Goal: Find specific page/section: Find specific page/section

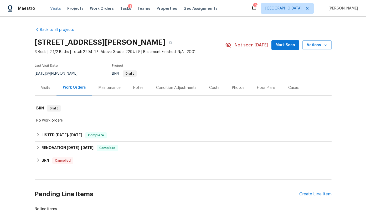
click at [53, 9] on span "Visits" at bounding box center [55, 8] width 11 height 5
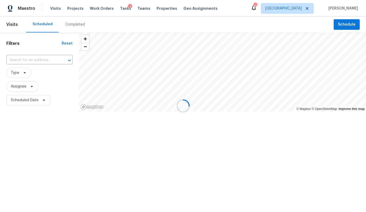
click at [305, 11] on div at bounding box center [183, 106] width 366 height 212
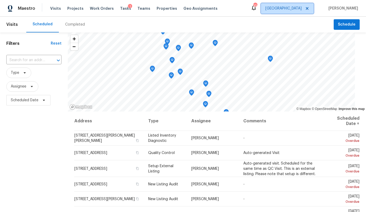
click at [305, 11] on span "Atlanta" at bounding box center [287, 8] width 53 height 11
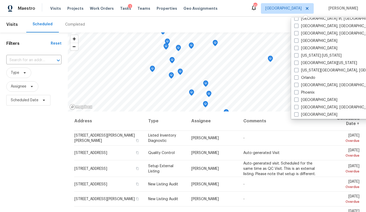
scroll to position [241, 0]
click at [308, 40] on label "Minneapolis" at bounding box center [316, 40] width 43 height 5
click at [298, 40] on input "Minneapolis" at bounding box center [296, 39] width 3 height 3
checkbox input "true"
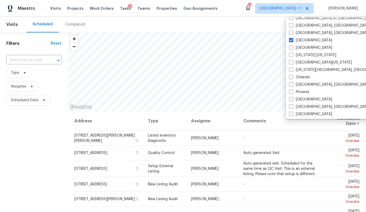
click at [70, 23] on div "Completed" at bounding box center [75, 24] width 20 height 5
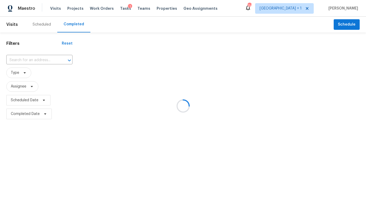
click at [32, 59] on div at bounding box center [183, 106] width 366 height 212
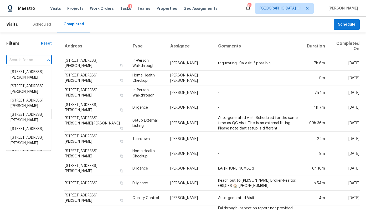
click at [30, 59] on input "text" at bounding box center [21, 60] width 31 height 8
paste input "949 Lawnview Ave, Shoreview, MN 55126"
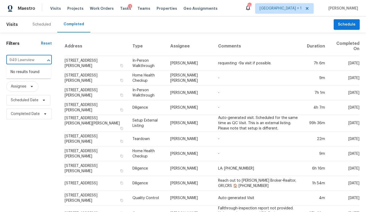
type input "949 Lawnview"
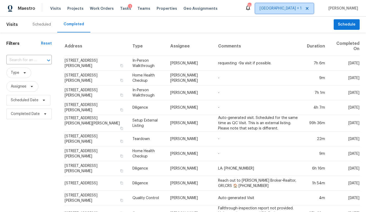
click at [295, 6] on span "Atlanta + 1" at bounding box center [281, 8] width 42 height 5
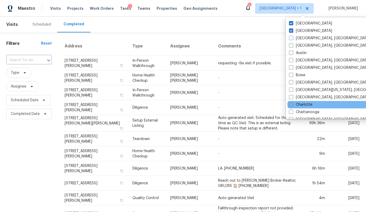
click at [300, 102] on label "Charlotte" at bounding box center [300, 104] width 23 height 5
click at [293, 102] on input "Charlotte" at bounding box center [290, 103] width 3 height 3
checkbox input "true"
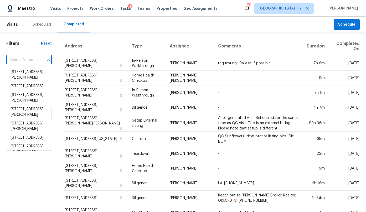
click at [13, 59] on input "text" at bounding box center [21, 60] width 31 height 8
paste input "949 Lawnview Ave, Shoreview, MN 55126"
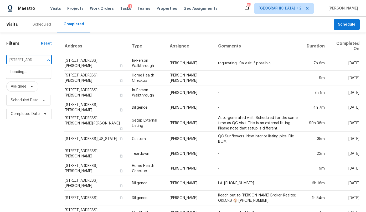
scroll to position [0, 44]
type input "949 Lawnview Ave, Shoreview, MN 55126"
click at [34, 144] on div "Filters Reset ​ Type Assignee Scheduled Date Completed Date" at bounding box center [29, 200] width 58 height 337
click at [17, 72] on span "Type" at bounding box center [15, 72] width 8 height 5
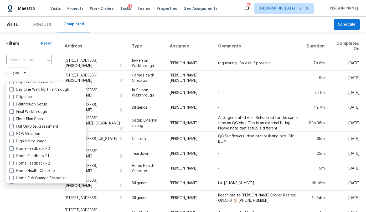
scroll to position [116, 0]
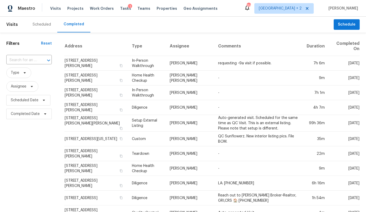
click at [58, 49] on div "Address Type Assignee Comments Duration Completed On 225 Bella Vista Ter, McDon…" at bounding box center [212, 203] width 308 height 333
click at [28, 100] on span "Scheduled Date" at bounding box center [25, 99] width 28 height 5
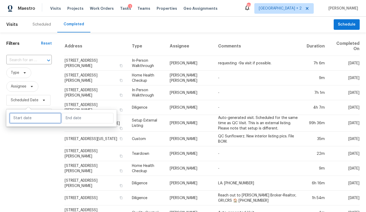
select select "8"
select select "2025"
select select "9"
select select "2025"
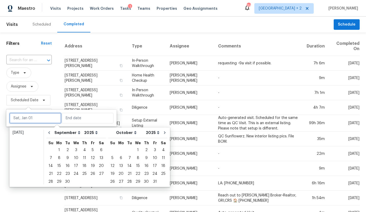
click at [26, 121] on input "text" at bounding box center [35, 118] width 52 height 11
click at [49, 163] on div "14" at bounding box center [51, 165] width 8 height 7
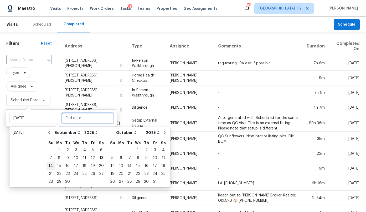
type input "Sun, Sep 14"
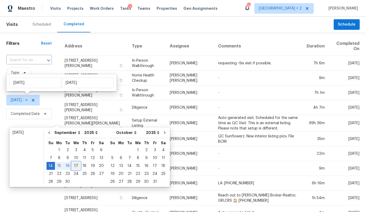
click at [77, 162] on div "17" at bounding box center [76, 165] width 9 height 7
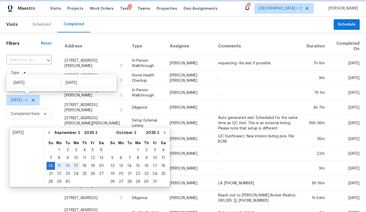
type input "Wed, Sep 17"
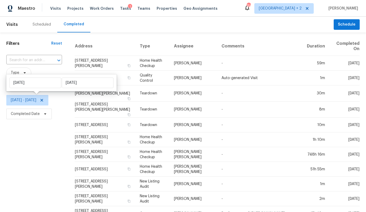
click at [51, 138] on div "Filters Reset ​ Type Assignee Sun, Sep 14 - Wed, Sep 17 Completed Date" at bounding box center [34, 199] width 68 height 335
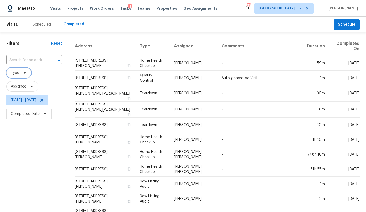
click at [20, 70] on span "Type" at bounding box center [18, 72] width 25 height 11
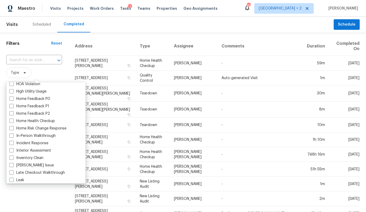
scroll to position [158, 0]
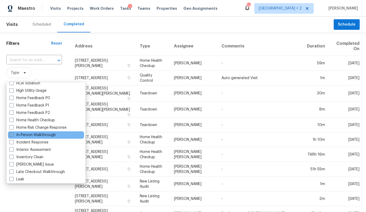
click at [41, 133] on label "In-Person Walkthrough" at bounding box center [32, 134] width 46 height 5
click at [13, 133] on input "In-Person Walkthrough" at bounding box center [10, 133] width 3 height 3
checkbox input "true"
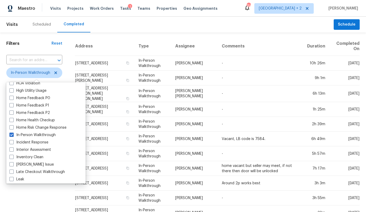
click at [119, 50] on th "Address" at bounding box center [104, 46] width 59 height 19
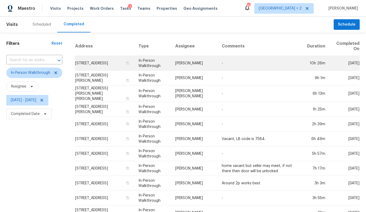
click at [104, 60] on td "1216 Hilo Ave N, Oakdale, MN 55128" at bounding box center [104, 63] width 59 height 15
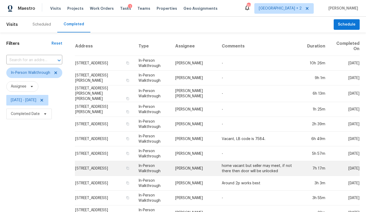
click at [102, 163] on td "4297 Canewood Ln, Indian Trail, NC 28079" at bounding box center [104, 168] width 59 height 15
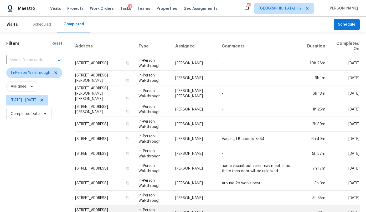
click at [98, 205] on td "[STREET_ADDRESS][PERSON_NAME]" at bounding box center [104, 212] width 59 height 15
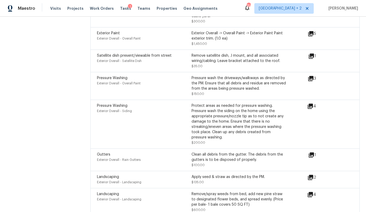
scroll to position [1656, 0]
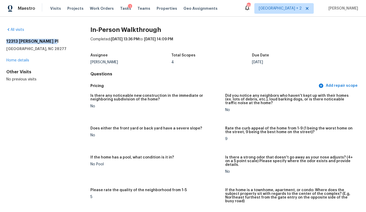
drag, startPoint x: 56, startPoint y: 41, endPoint x: 5, endPoint y: 41, distance: 50.8
click at [5, 41] on div "All visits 12313 [PERSON_NAME][GEOGRAPHIC_DATA] Home details Other Visits No pr…" at bounding box center [183, 114] width 366 height 195
copy h2 "12313 [PERSON_NAME] Pl"
click at [27, 59] on link "Home details" at bounding box center [17, 60] width 23 height 4
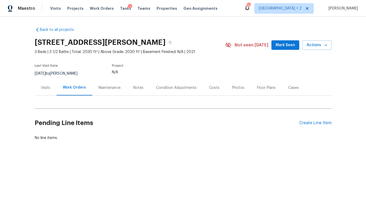
click at [182, 85] on div "Condition Adjustments" at bounding box center [176, 87] width 41 height 5
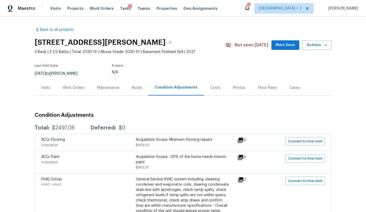
click at [211, 90] on div "Costs" at bounding box center [215, 87] width 10 height 5
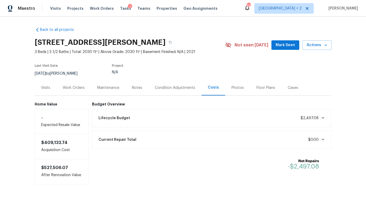
click at [205, 119] on div "Lifecycle Budget $2,497.08" at bounding box center [211, 118] width 233 height 12
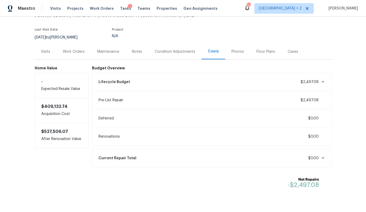
scroll to position [50, 0]
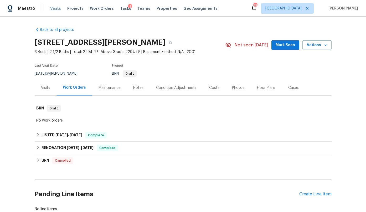
click at [57, 8] on span "Visits" at bounding box center [55, 8] width 11 height 5
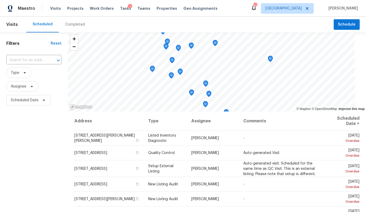
click at [77, 24] on div "Completed" at bounding box center [75, 24] width 20 height 5
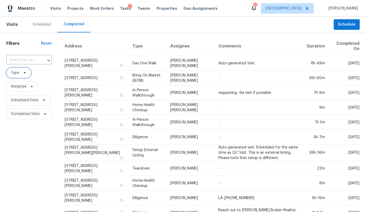
click at [22, 73] on span at bounding box center [24, 73] width 6 height 4
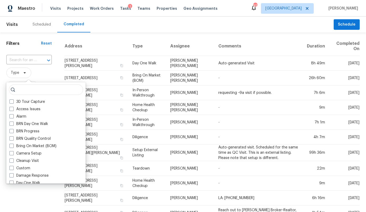
click at [41, 75] on span "Type" at bounding box center [29, 72] width 46 height 11
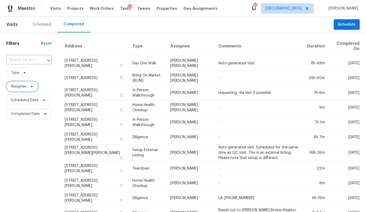
click at [28, 88] on span "Assignee" at bounding box center [22, 86] width 32 height 11
click at [43, 82] on span "Assignee" at bounding box center [29, 86] width 46 height 11
click at [23, 76] on span "Type" at bounding box center [18, 72] width 25 height 11
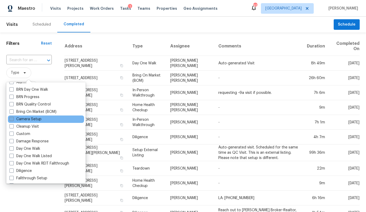
scroll to position [37, 0]
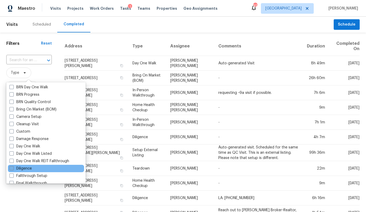
click at [30, 169] on label "Diligence" at bounding box center [20, 167] width 22 height 5
click at [13, 169] on input "Diligence" at bounding box center [10, 166] width 3 height 3
checkbox input "true"
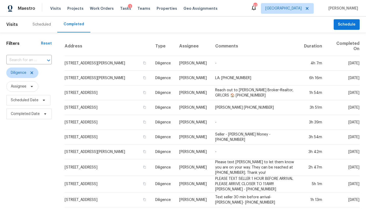
click at [82, 45] on th "Address" at bounding box center [107, 46] width 87 height 19
click at [31, 99] on span "Scheduled Date" at bounding box center [25, 99] width 28 height 5
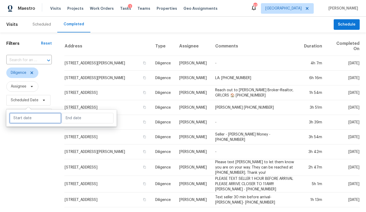
click at [31, 113] on input "text" at bounding box center [35, 118] width 52 height 11
select select "8"
select select "2025"
select select "9"
select select "2025"
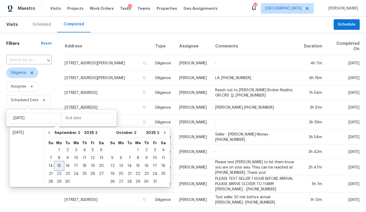
click at [58, 164] on div "15" at bounding box center [59, 165] width 8 height 7
type input "Mon, Sep 15"
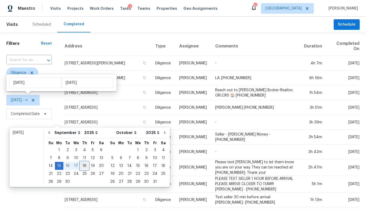
click at [85, 167] on div "18" at bounding box center [85, 165] width 8 height 7
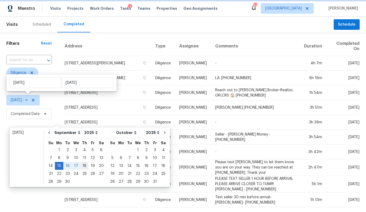
type input "Thu, Sep 18"
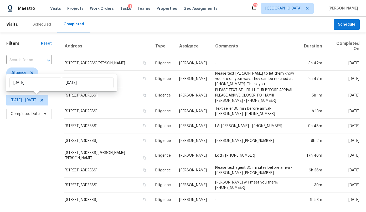
click at [34, 158] on div "Filters Reset ​ Diligence Assignee Mon, Sep 15 - Thu, Sep 18 Completed Date" at bounding box center [29, 164] width 58 height 265
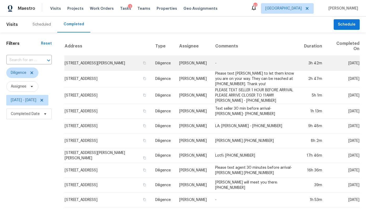
click at [133, 64] on td "446 Noblewood Dr, McDonough, GA 30252" at bounding box center [107, 63] width 87 height 15
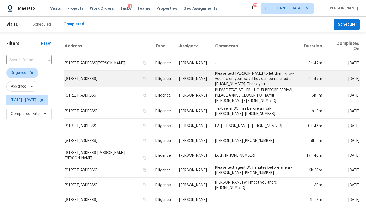
click at [131, 83] on td "1281 Parkwood Chase NW, Acworth, GA 30102" at bounding box center [107, 79] width 87 height 17
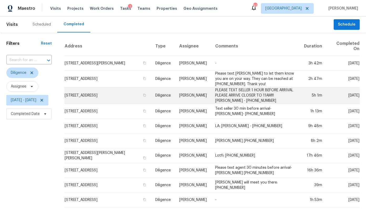
click at [130, 100] on td "98 Sunridge Dr NW, Rome, GA 30165" at bounding box center [107, 95] width 87 height 17
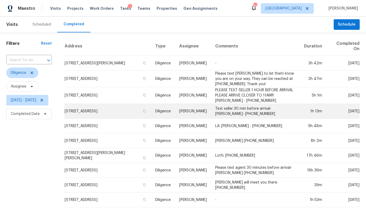
click at [129, 116] on td "3785 Montrose Pond Walk, Duluth, GA 30096" at bounding box center [107, 111] width 87 height 15
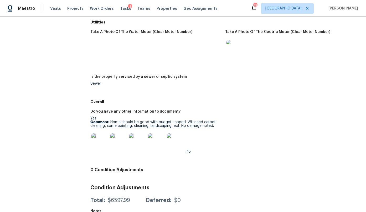
scroll to position [708, 0]
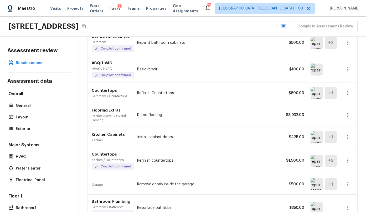
scroll to position [169, 0]
